Goal: Task Accomplishment & Management: Complete application form

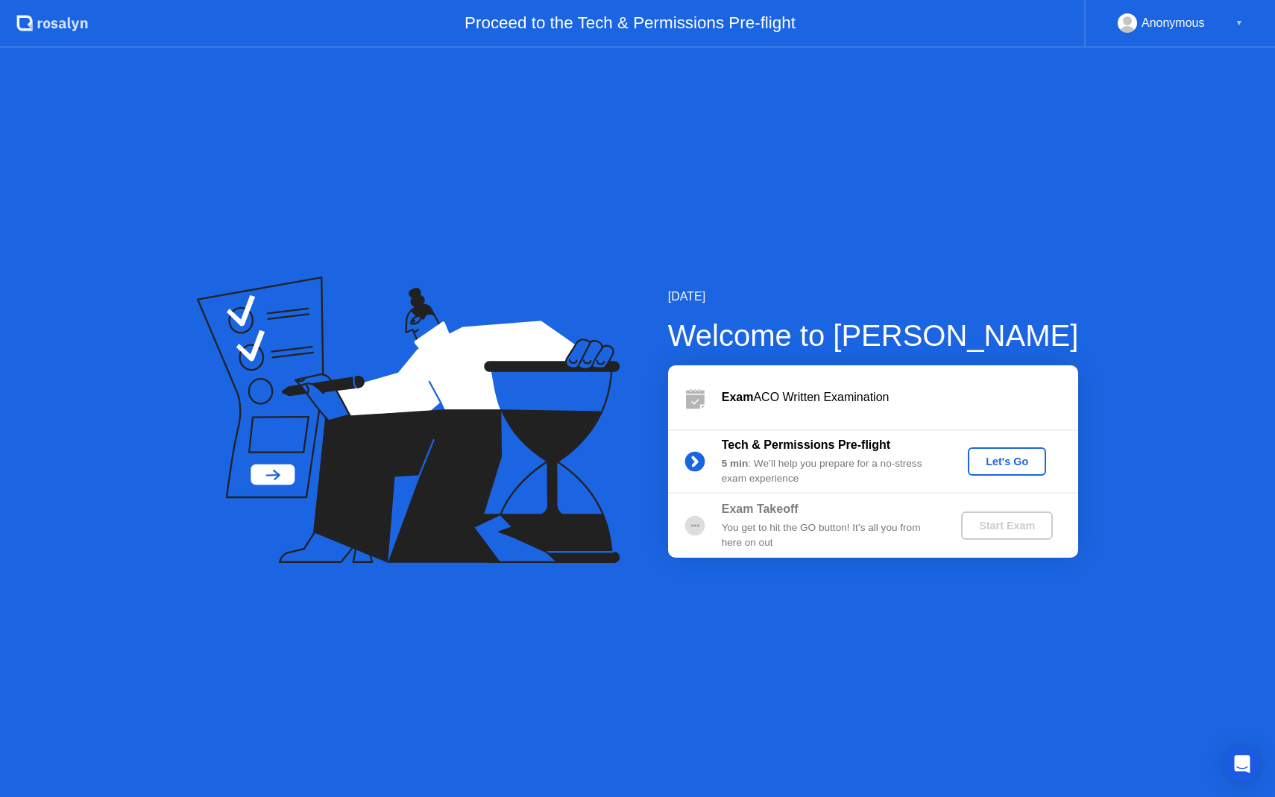
click at [803, 403] on div "Exam ACO Written Examination" at bounding box center [900, 398] width 356 height 18
click at [993, 465] on div "Let's Go" at bounding box center [1007, 462] width 66 height 12
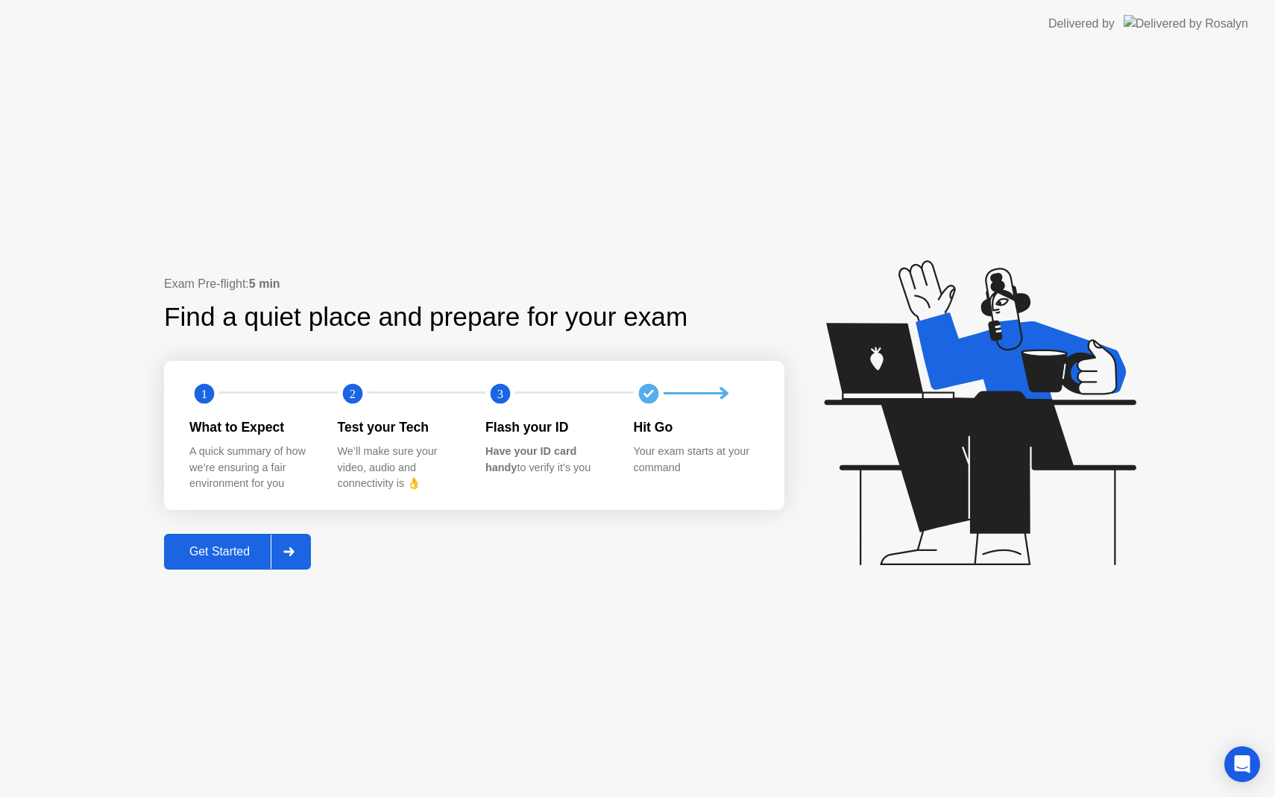
click at [247, 553] on div "Get Started" at bounding box center [220, 551] width 102 height 13
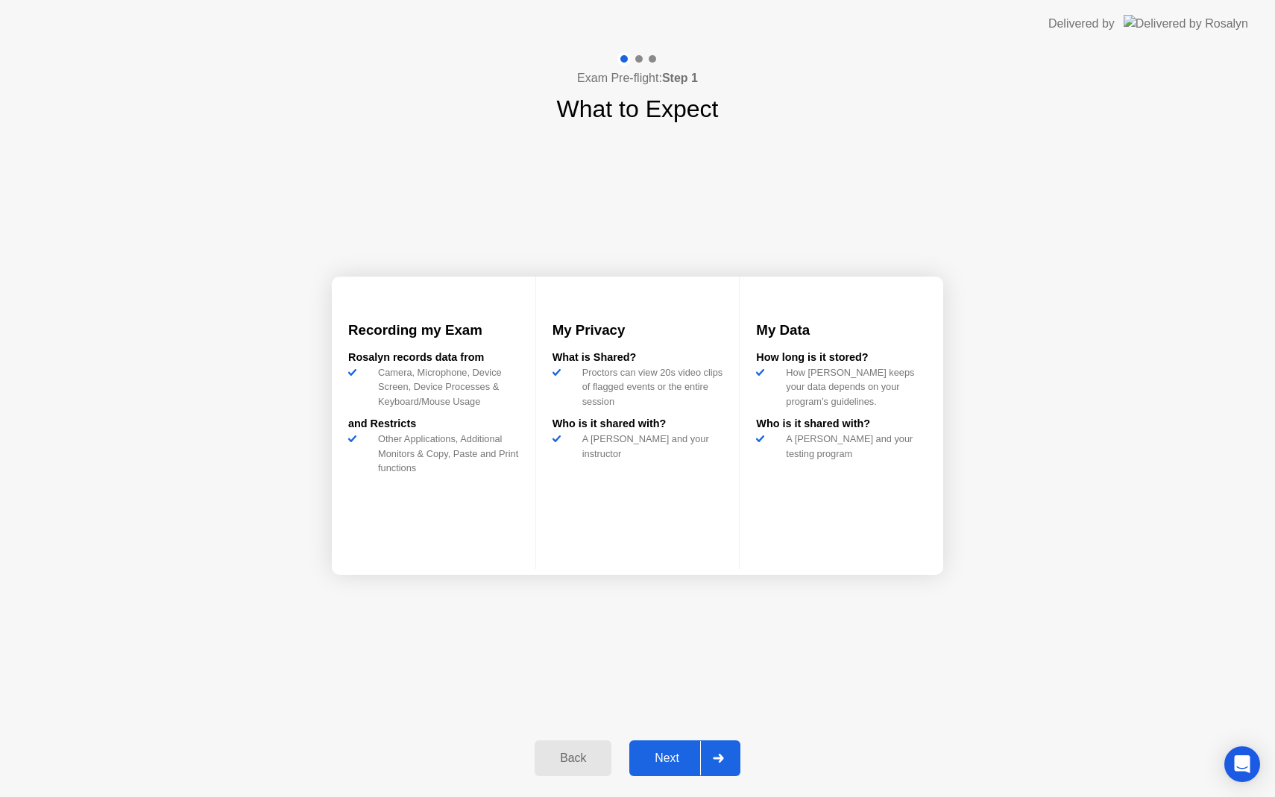
click at [678, 763] on div "Next" at bounding box center [667, 758] width 66 height 13
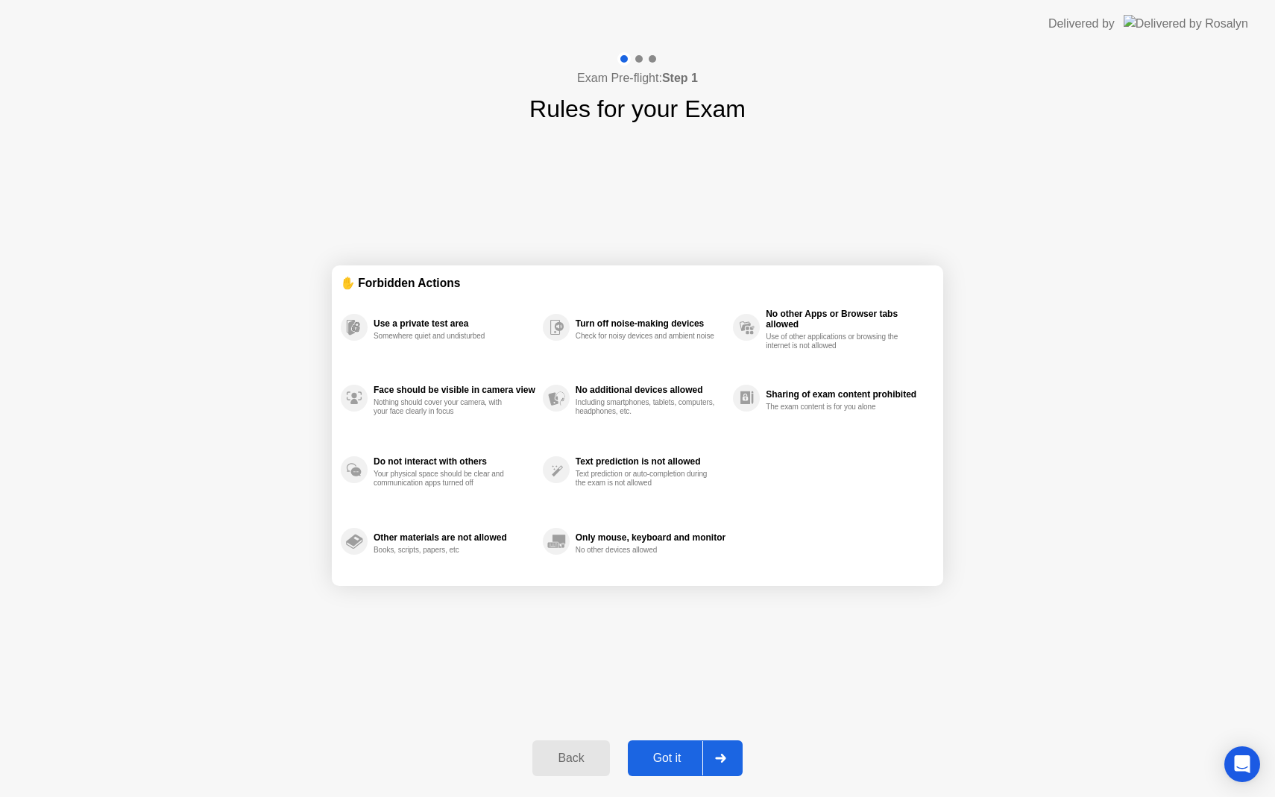
drag, startPoint x: 674, startPoint y: 758, endPoint x: 698, endPoint y: 653, distance: 107.8
click at [699, 651] on div "Exam Pre-flight: Step 1 Rules for your Exam ✋ Forbidden Actions Use a private t…" at bounding box center [637, 422] width 1275 height 749
click at [676, 758] on div "Got it" at bounding box center [667, 758] width 70 height 13
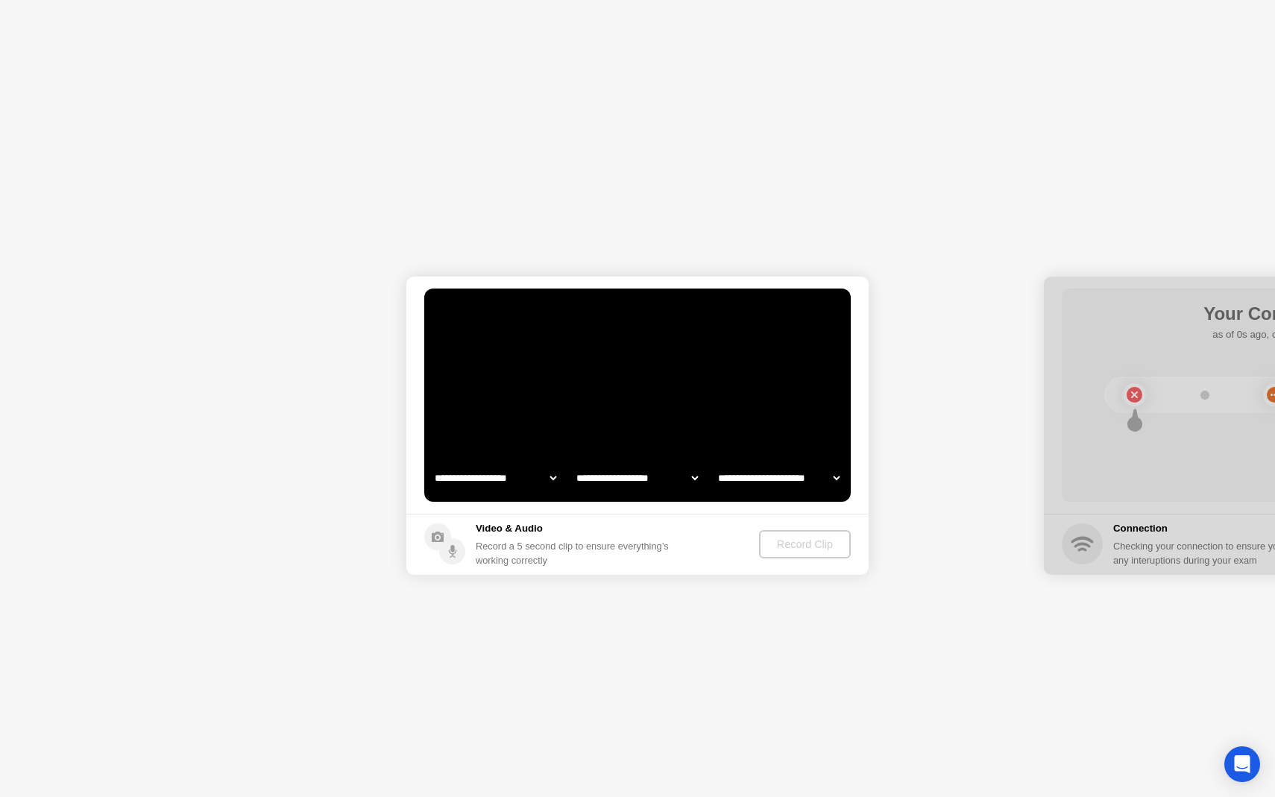
select select "**********"
select select "*******"
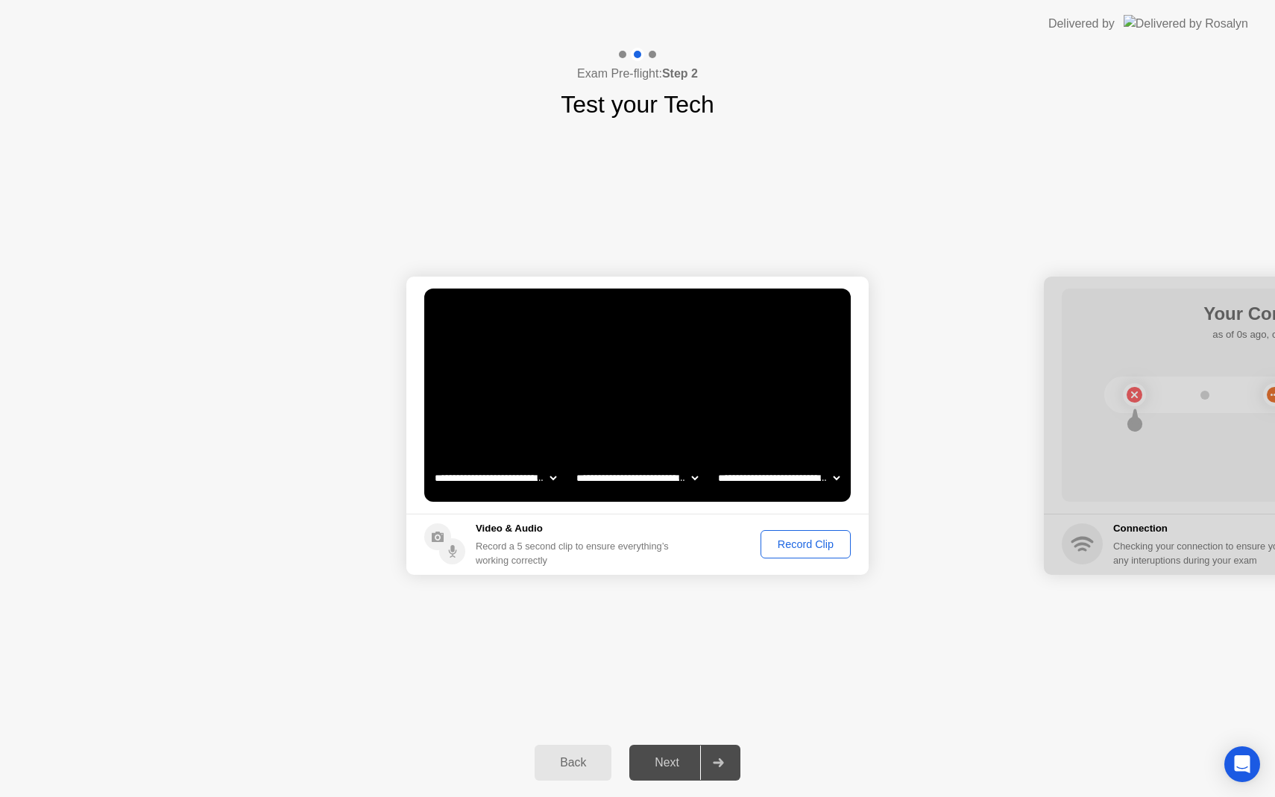
click at [793, 549] on div "Record Clip" at bounding box center [806, 544] width 80 height 12
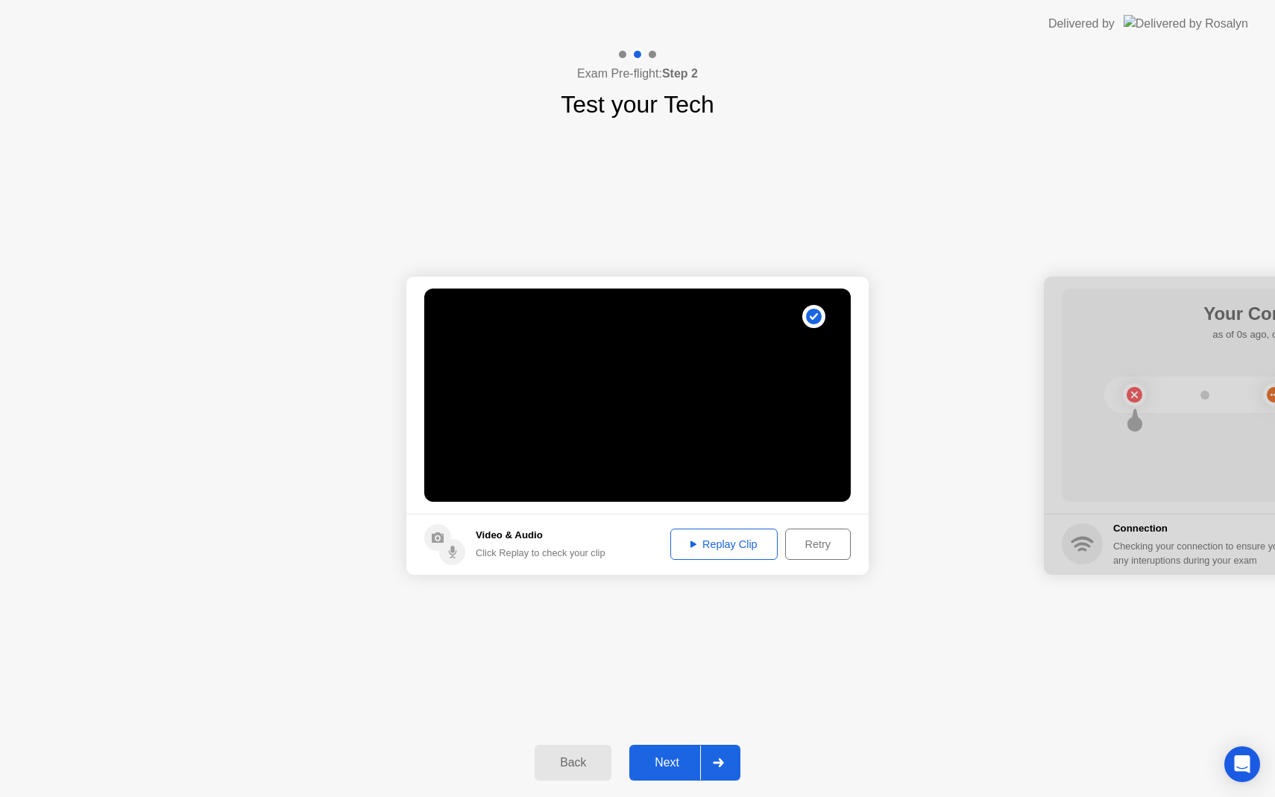
click at [691, 538] on div "Replay Clip" at bounding box center [724, 544] width 97 height 12
click at [664, 756] on div "Next" at bounding box center [667, 762] width 66 height 13
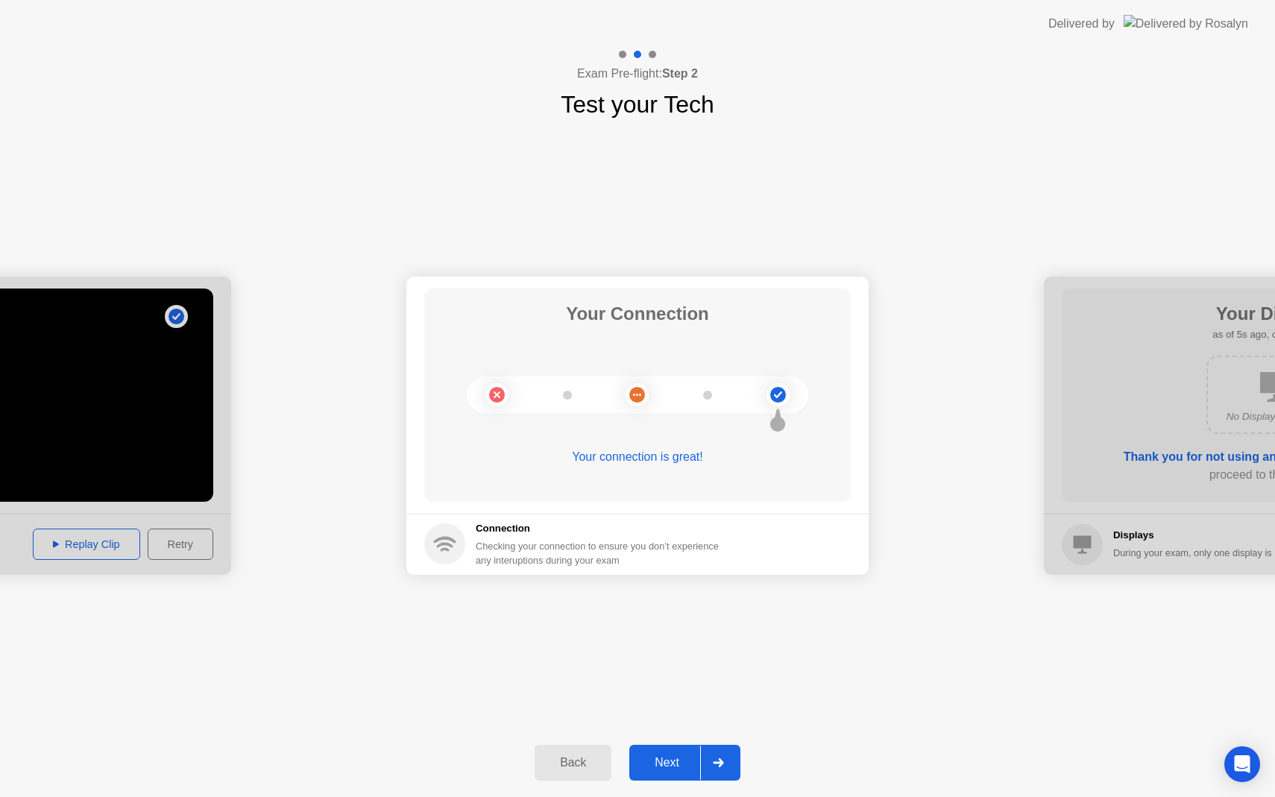
click at [672, 761] on div "Next" at bounding box center [667, 762] width 66 height 13
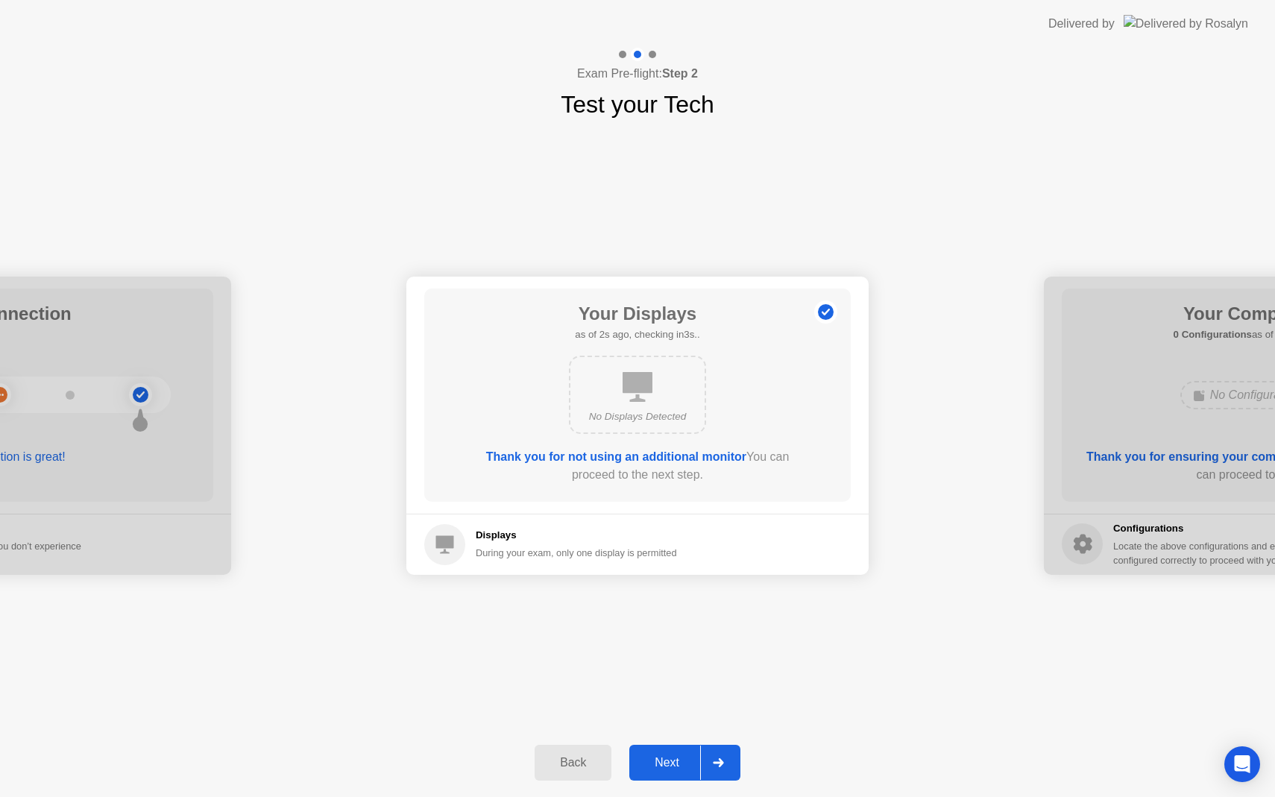
click at [672, 761] on div "Next" at bounding box center [667, 762] width 66 height 13
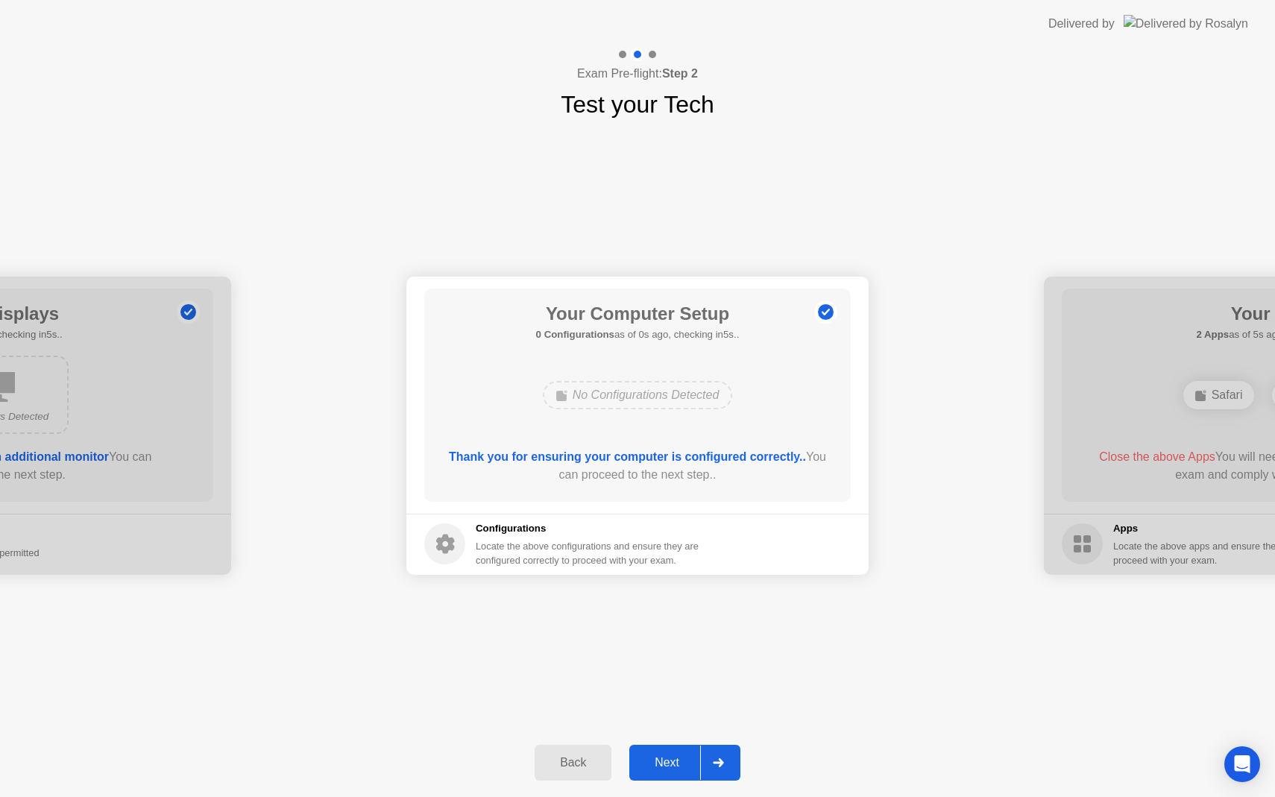
click at [672, 761] on div "Next" at bounding box center [667, 762] width 66 height 13
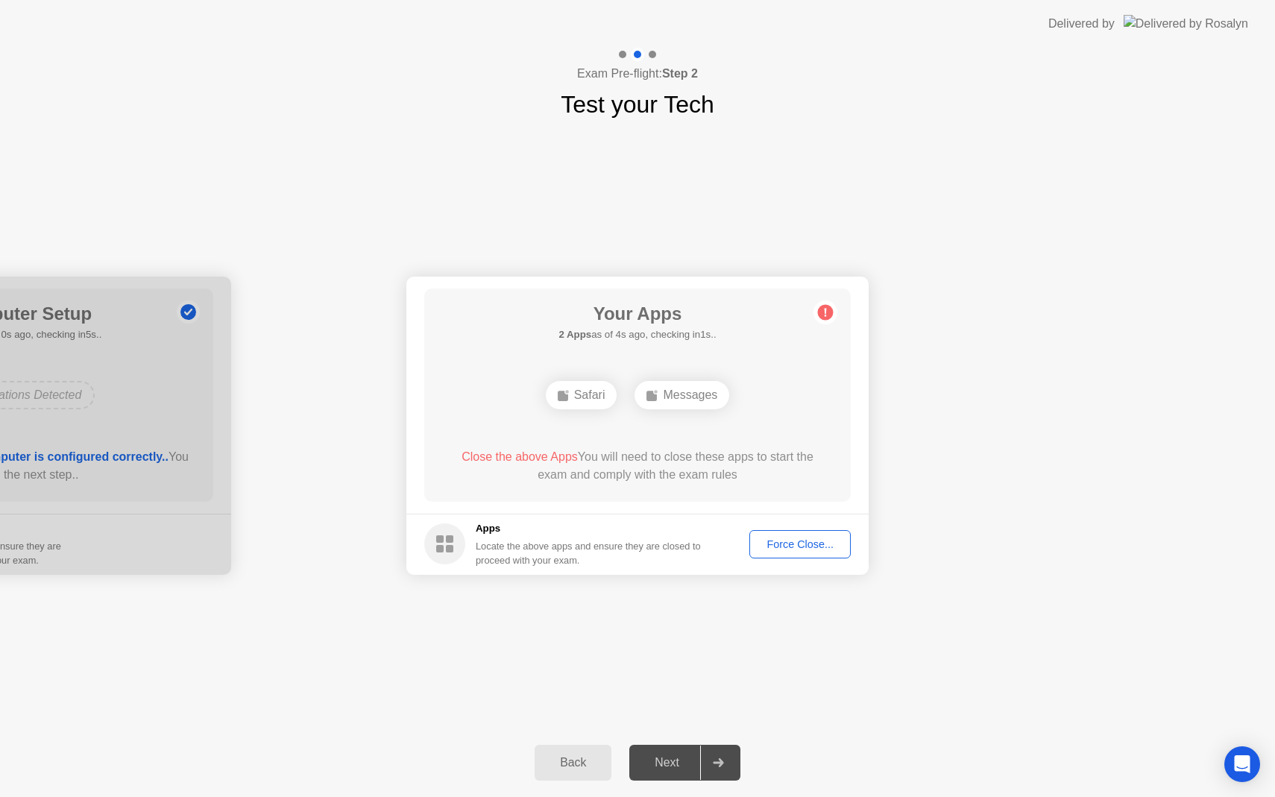
click at [787, 544] on div "Force Close..." at bounding box center [800, 544] width 91 height 12
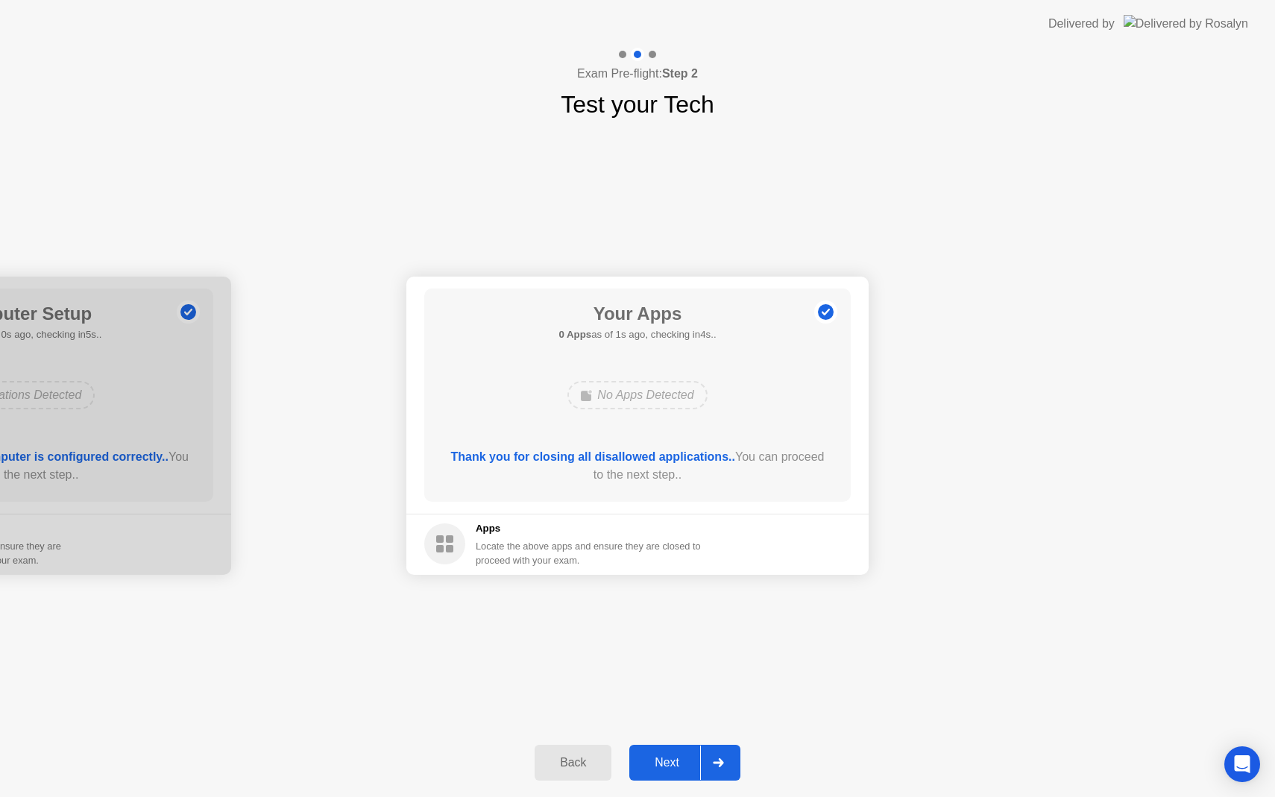
click at [673, 766] on div "Next" at bounding box center [667, 762] width 66 height 13
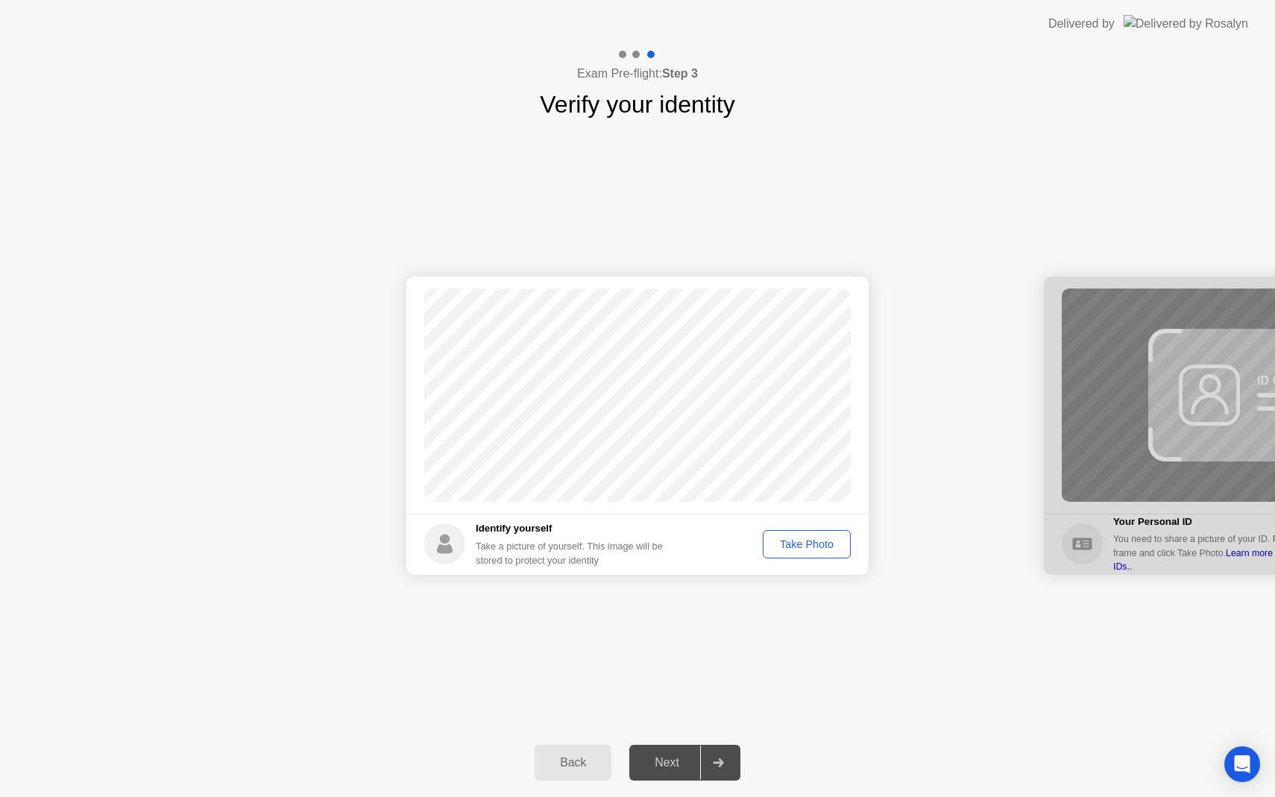
click at [798, 550] on div "Take Photo" at bounding box center [807, 544] width 78 height 12
click at [684, 756] on div "Next" at bounding box center [667, 762] width 66 height 13
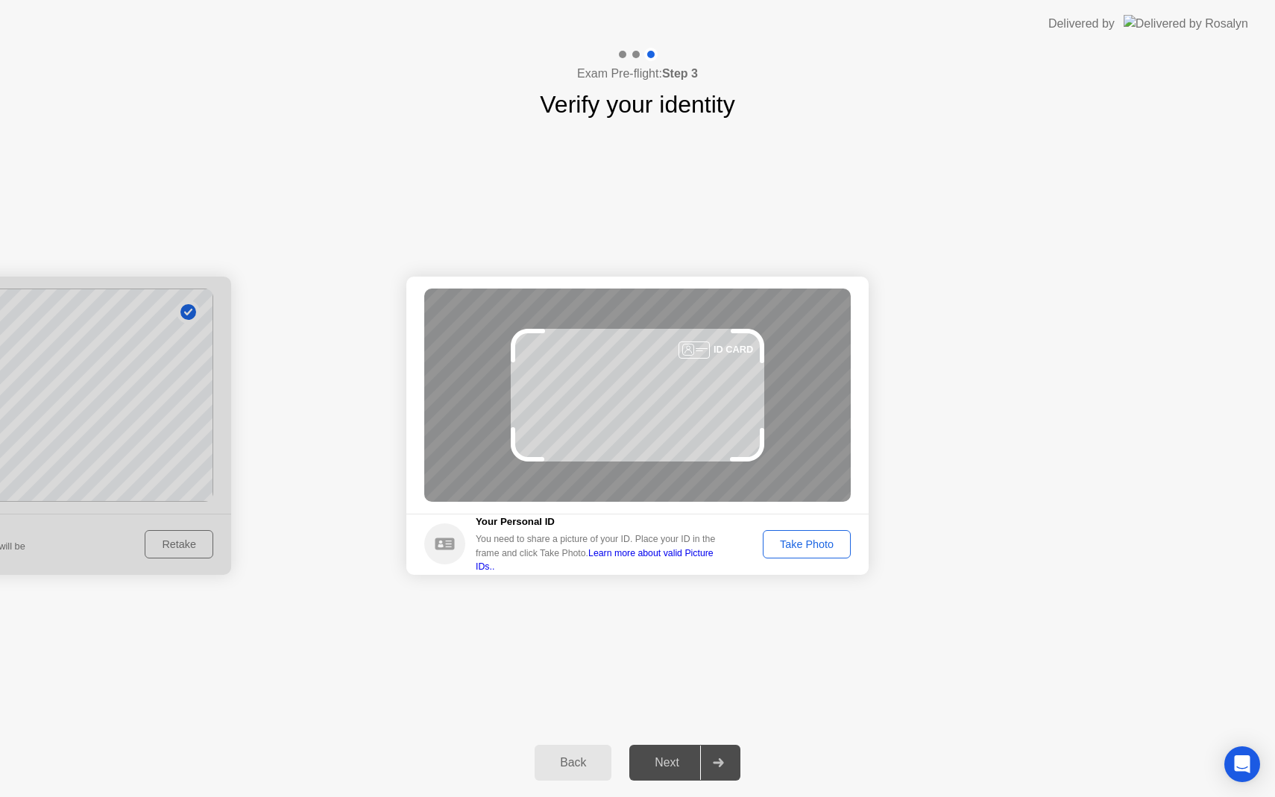
click at [819, 553] on button "Take Photo" at bounding box center [807, 544] width 88 height 28
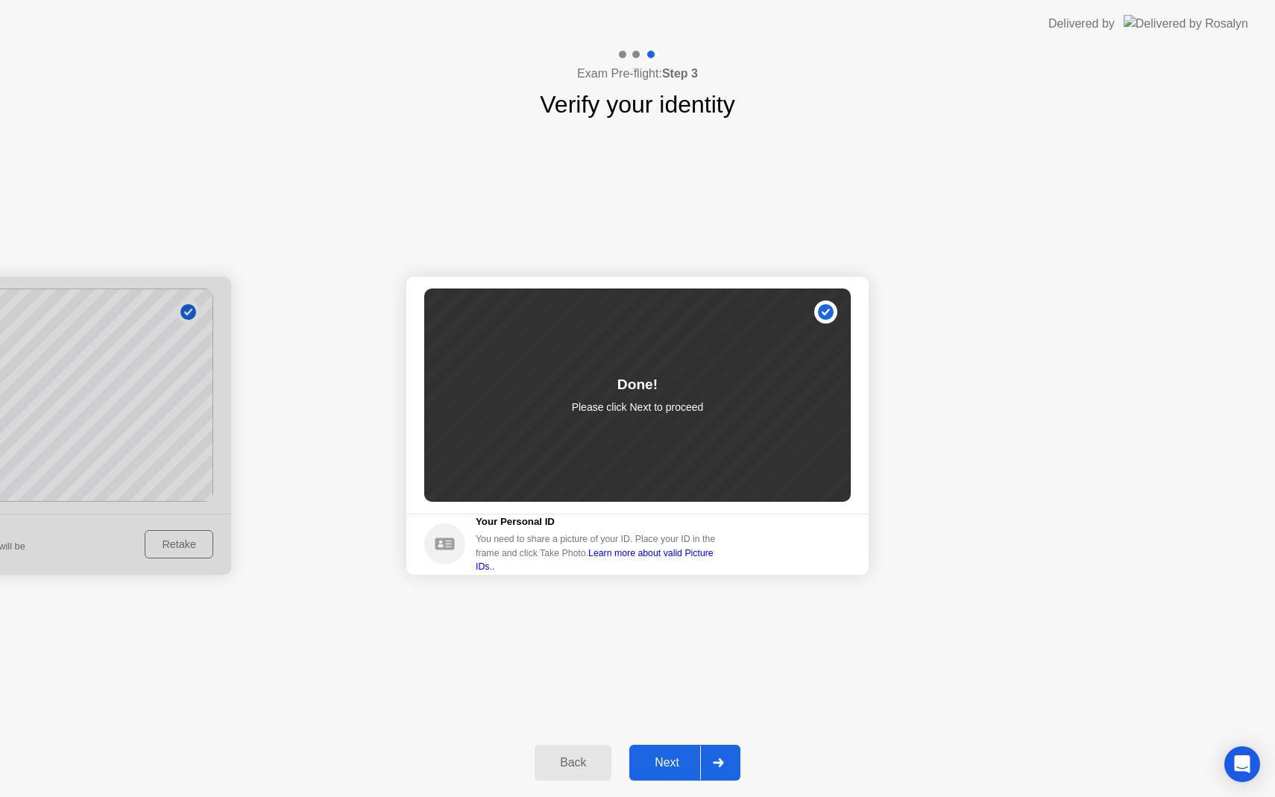
click at [682, 756] on div "Next" at bounding box center [667, 762] width 66 height 13
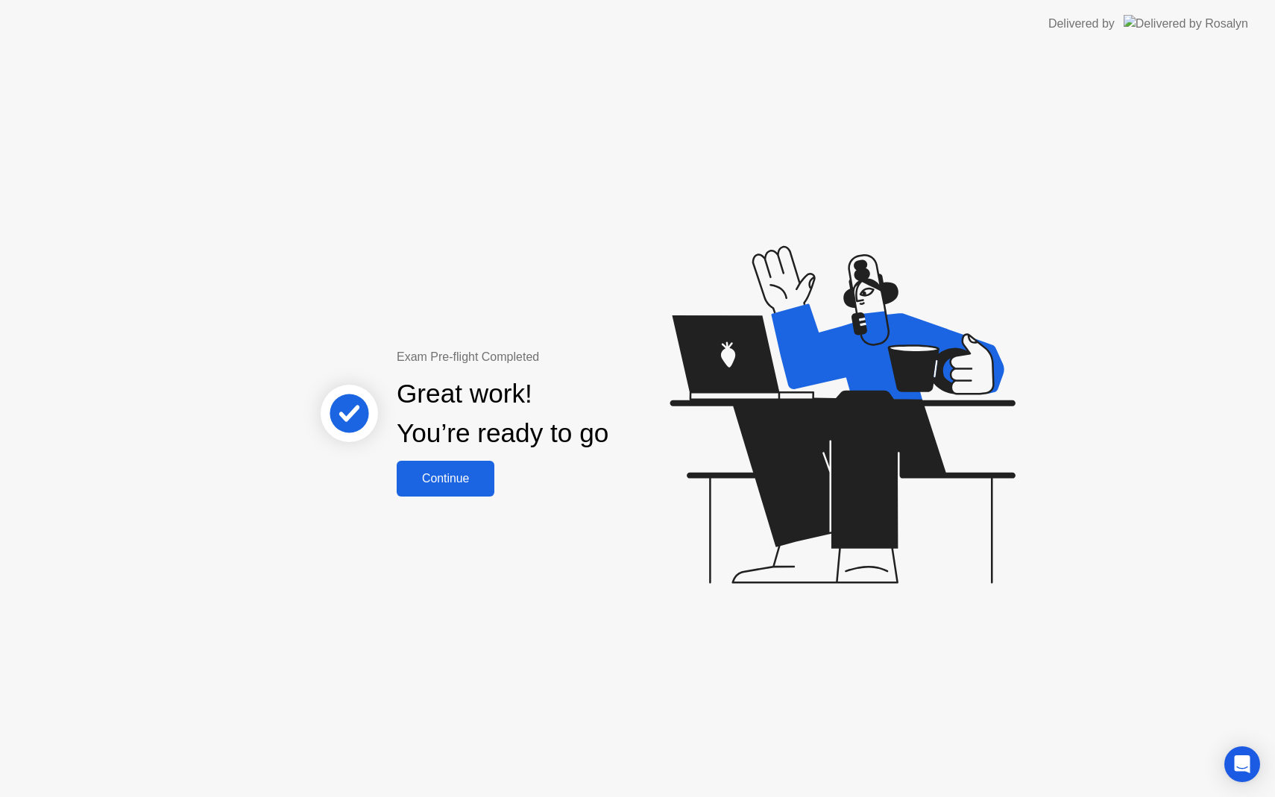
click at [447, 485] on div "Continue" at bounding box center [445, 478] width 89 height 13
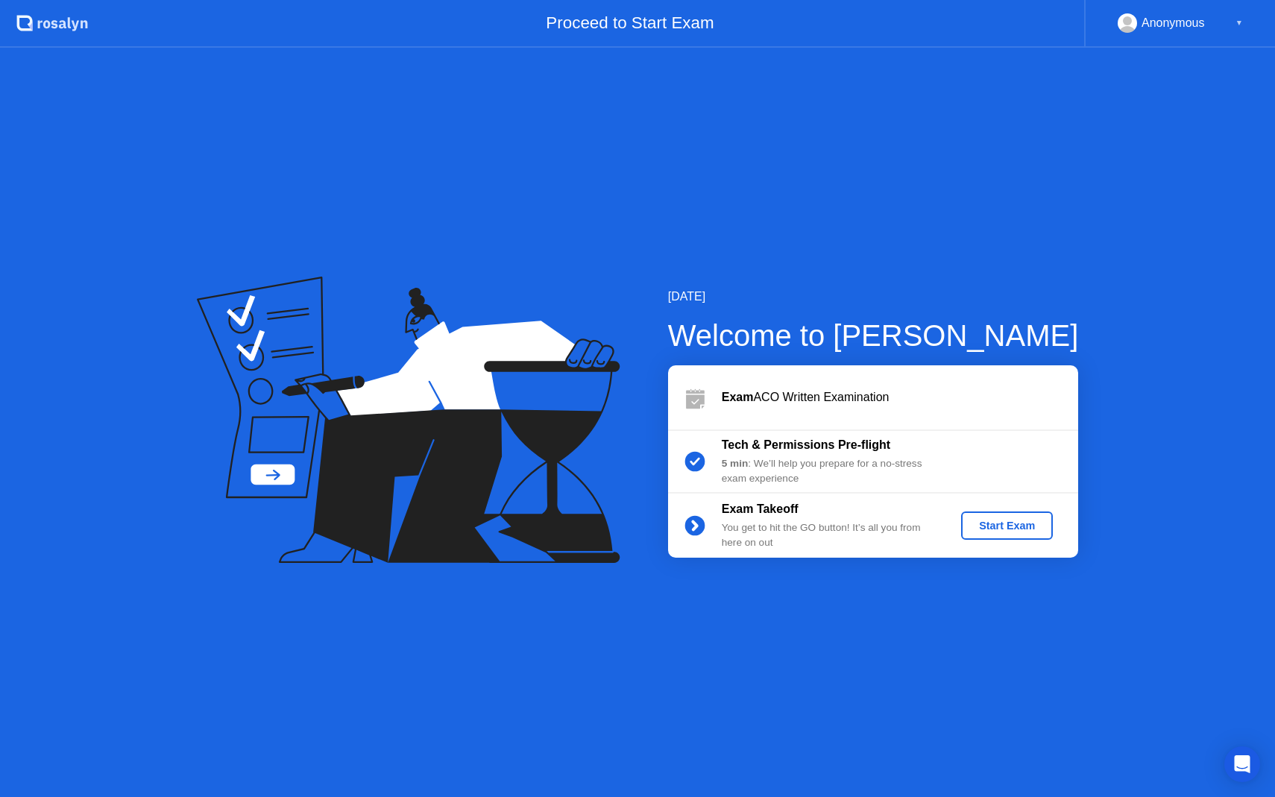
click at [994, 527] on div "Start Exam" at bounding box center [1007, 526] width 80 height 12
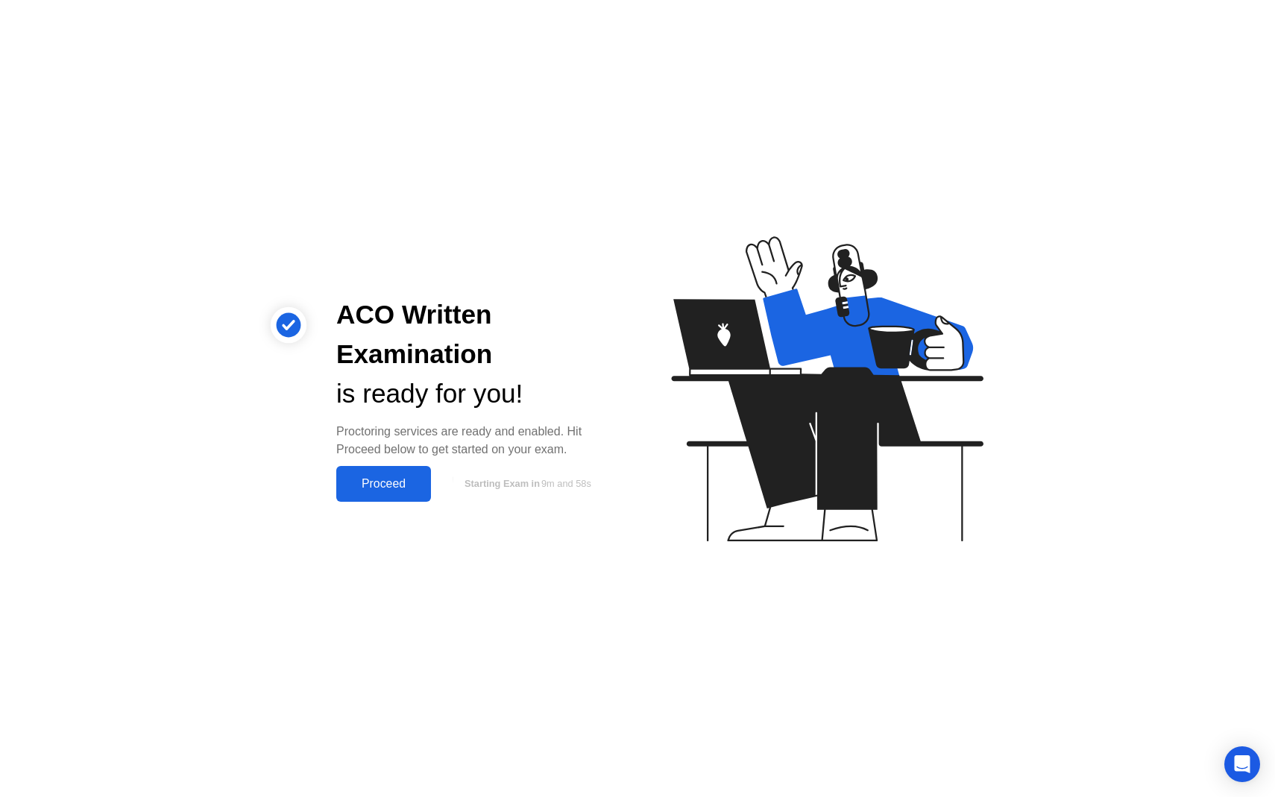
click at [395, 485] on div "Proceed" at bounding box center [384, 483] width 86 height 13
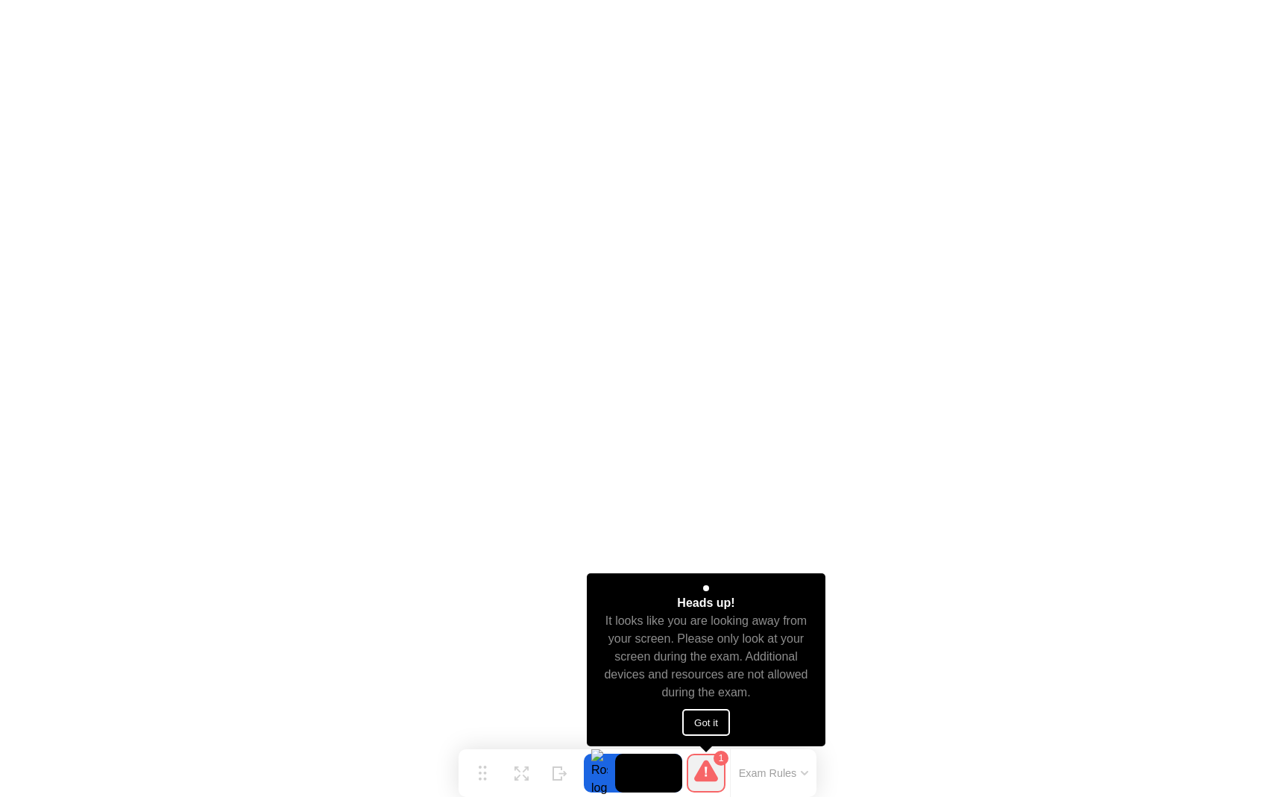
click at [705, 717] on button "Got it" at bounding box center [706, 722] width 48 height 27
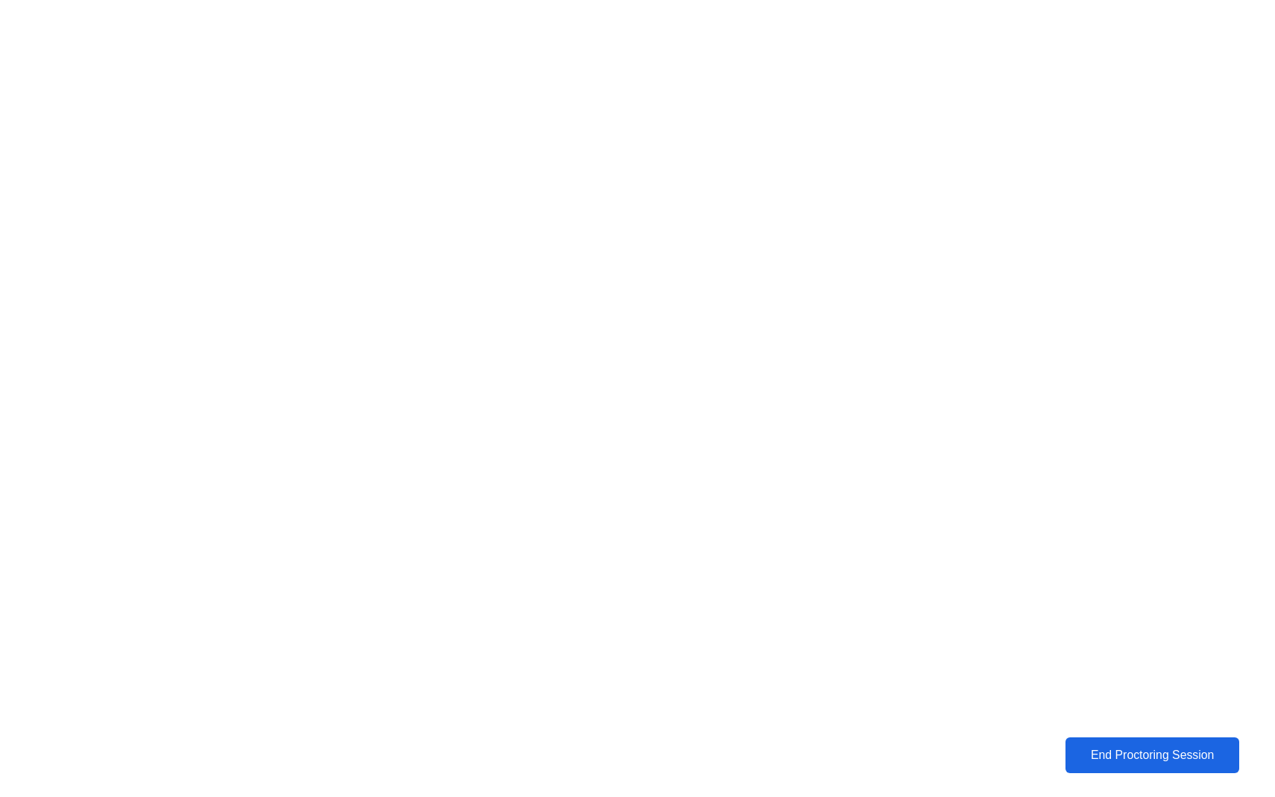
click at [1187, 752] on div "End Proctoring Session" at bounding box center [1152, 755] width 165 height 13
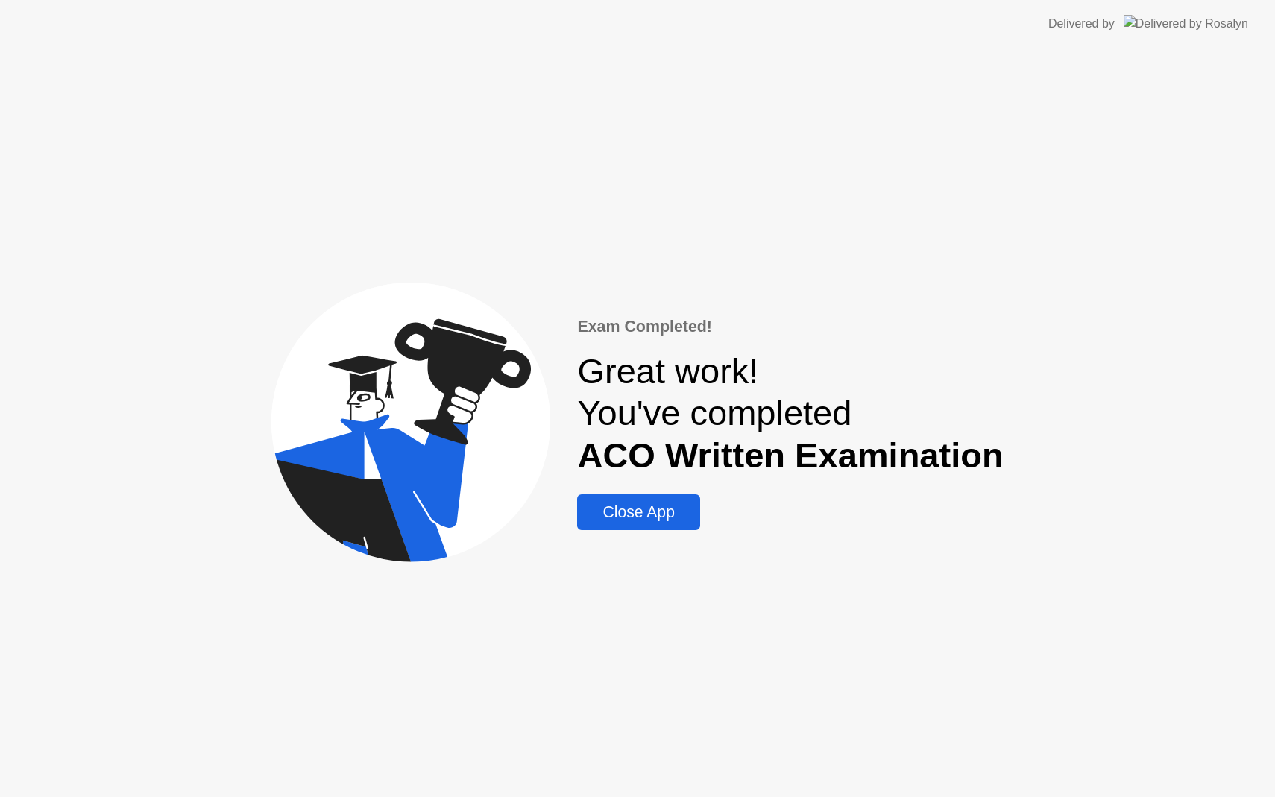
click at [658, 506] on div "Close App" at bounding box center [638, 512] width 113 height 18
